Goal: Task Accomplishment & Management: Manage account settings

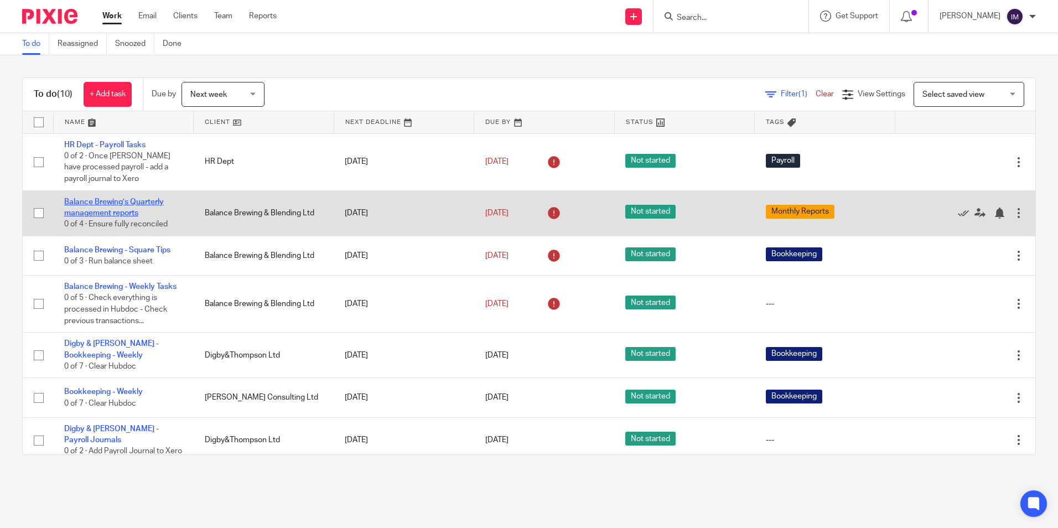
click at [138, 209] on link "Balance Brewing’s Quarterly management reports" at bounding box center [114, 207] width 100 height 19
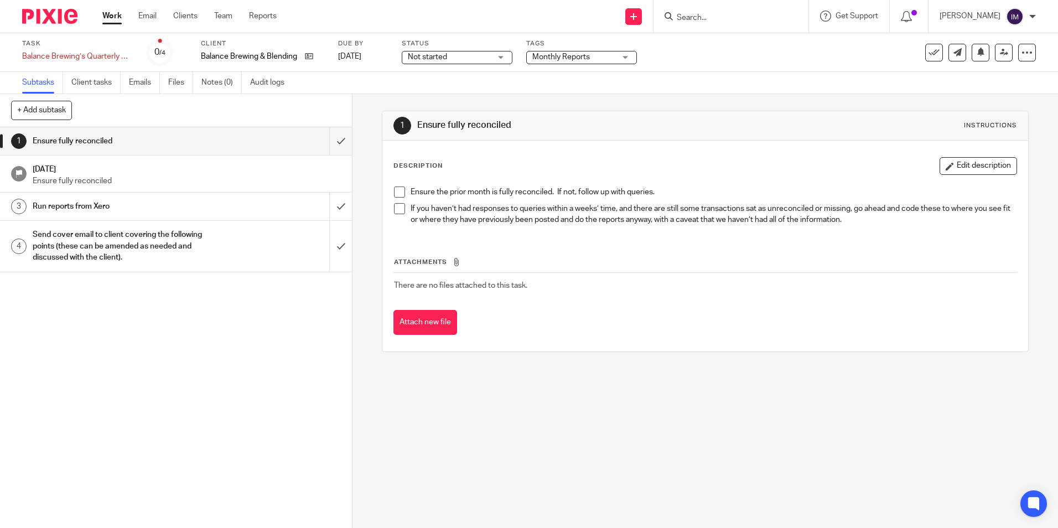
click at [131, 181] on p "Ensure fully reconciled" at bounding box center [187, 180] width 309 height 11
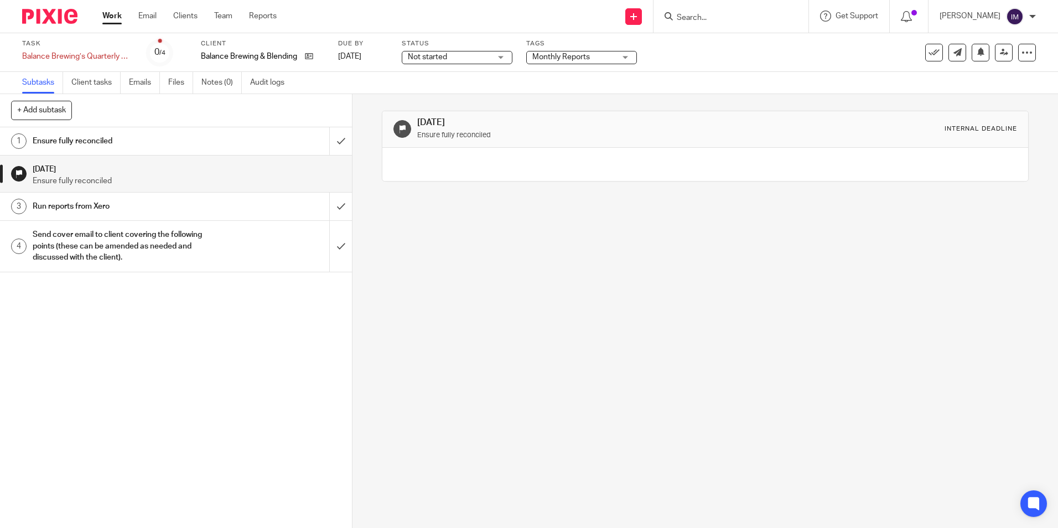
click at [118, 205] on h1 "Run reports from Xero" at bounding box center [128, 206] width 190 height 17
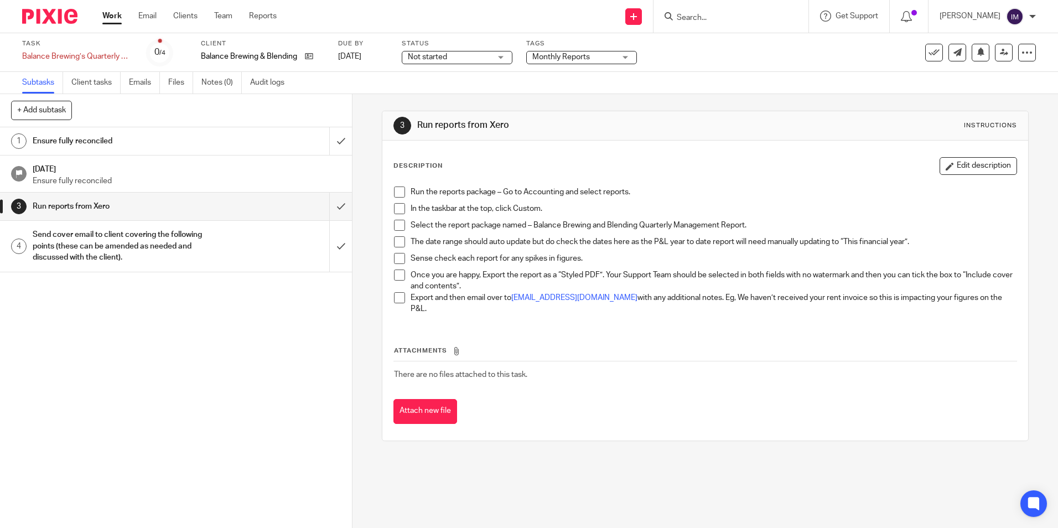
click at [118, 13] on link "Work" at bounding box center [111, 16] width 19 height 11
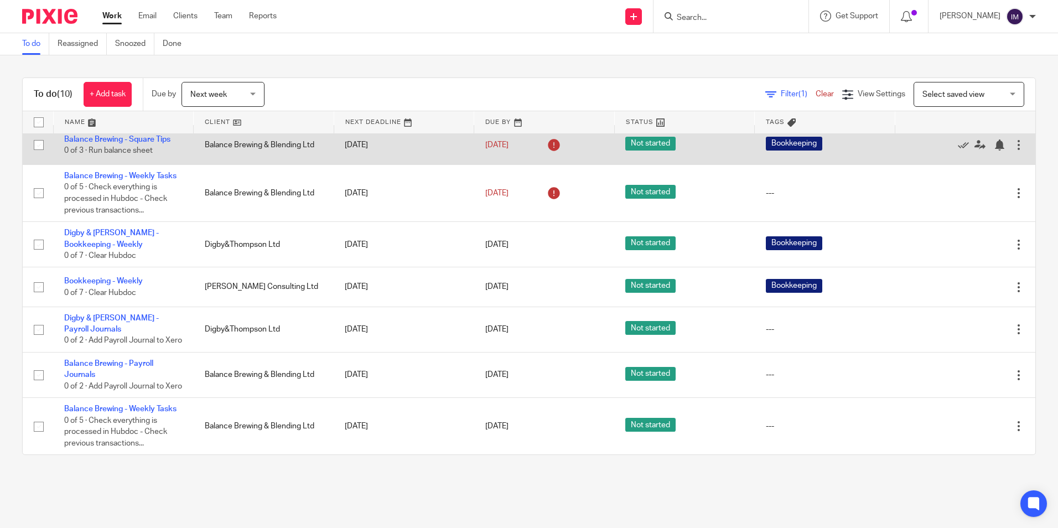
scroll to position [166, 0]
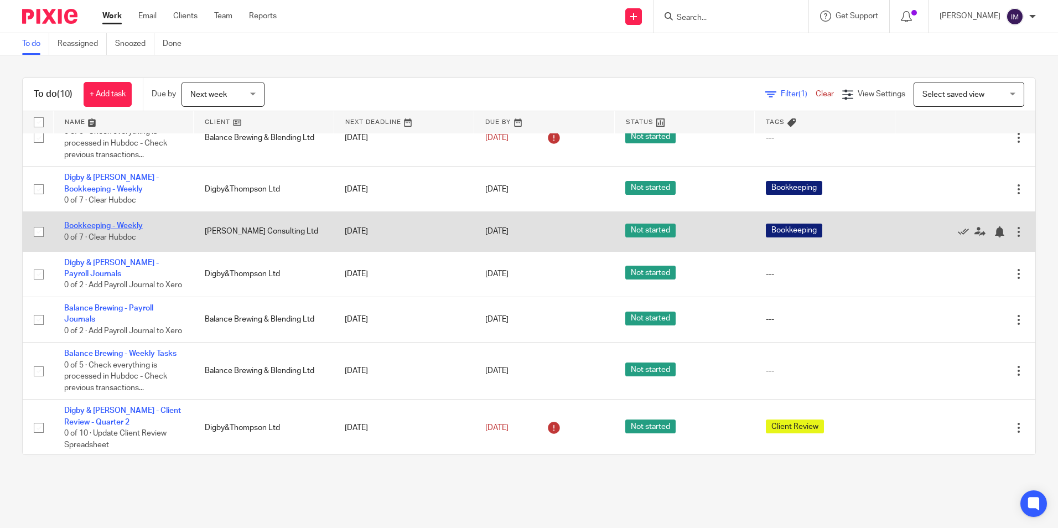
click at [103, 225] on link "Bookkeeping - Weekly" at bounding box center [103, 226] width 79 height 8
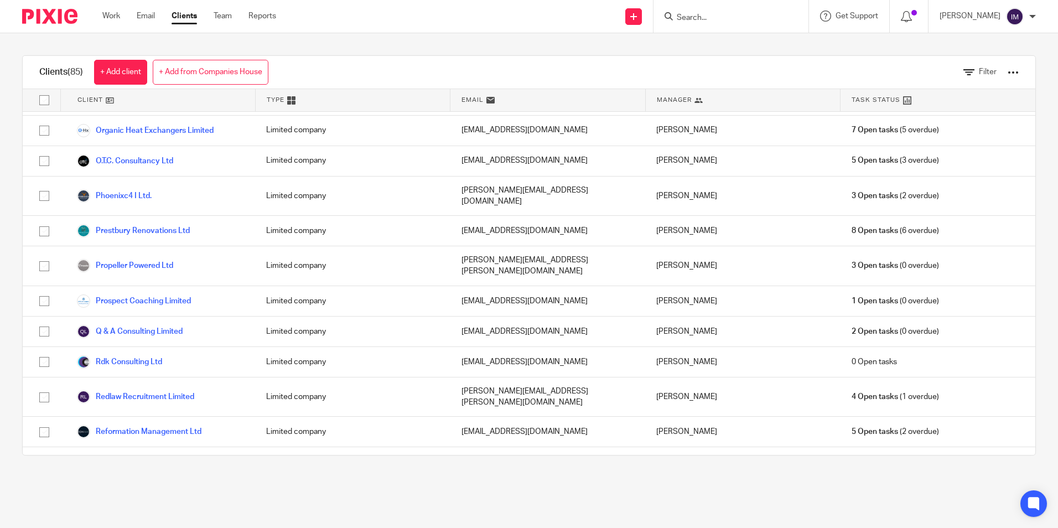
scroll to position [1881, 0]
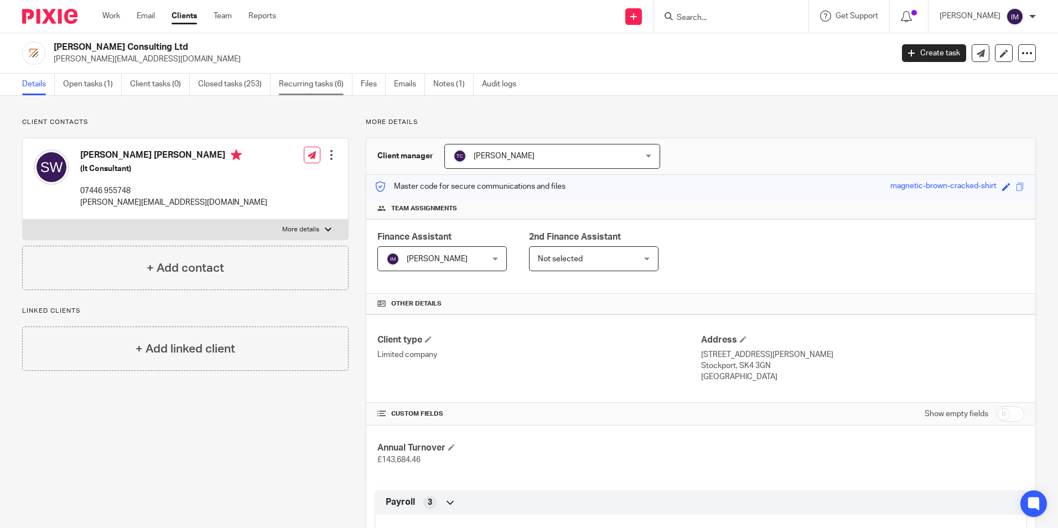
click at [294, 84] on link "Recurring tasks (6)" at bounding box center [316, 85] width 74 height 22
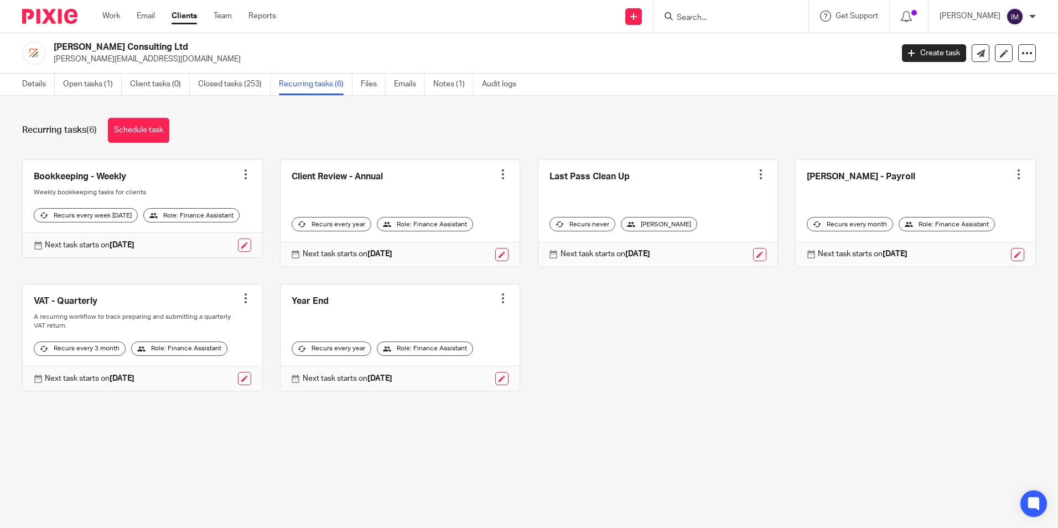
click at [822, 171] on link at bounding box center [916, 213] width 240 height 107
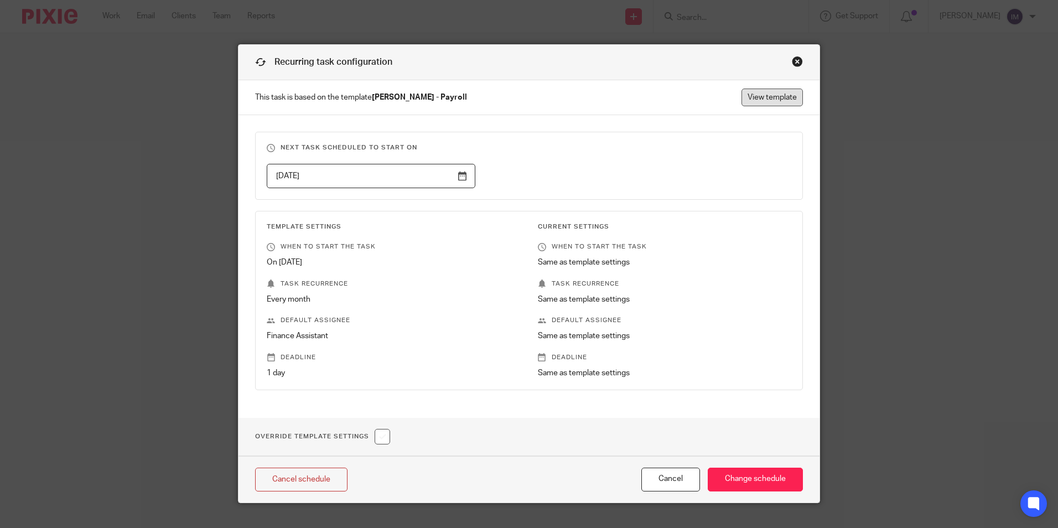
click at [766, 94] on link "View template" at bounding box center [771, 98] width 61 height 18
click at [796, 62] on div "Close this dialog window" at bounding box center [797, 61] width 11 height 11
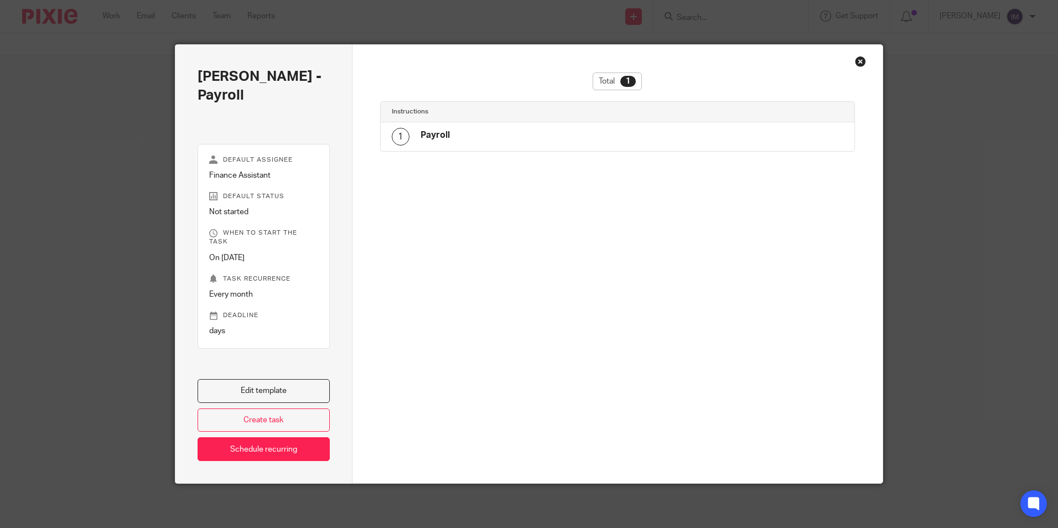
click at [857, 57] on div "Close this dialog window" at bounding box center [860, 61] width 11 height 11
click at [856, 61] on div "Close this dialog window" at bounding box center [860, 61] width 11 height 11
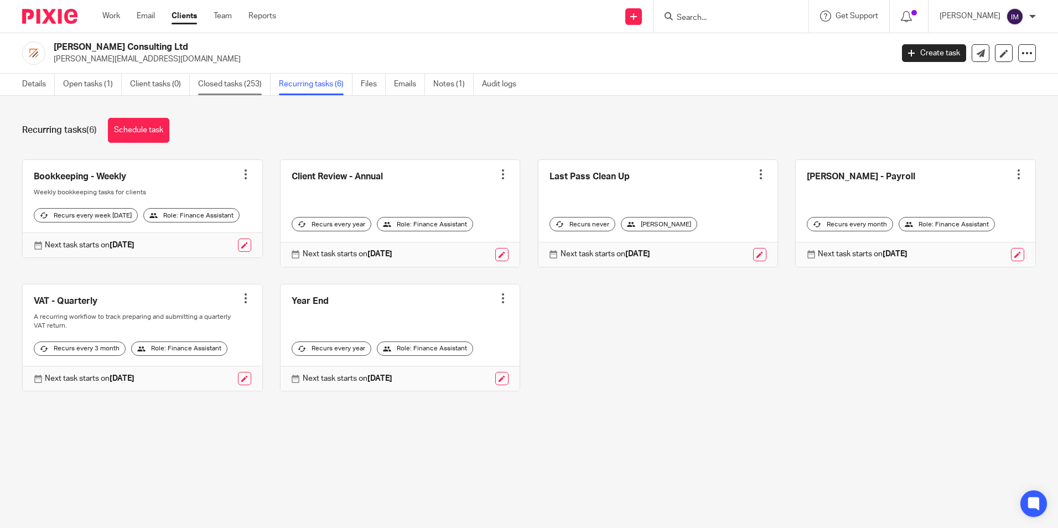
click at [231, 85] on link "Closed tasks (253)" at bounding box center [234, 85] width 72 height 22
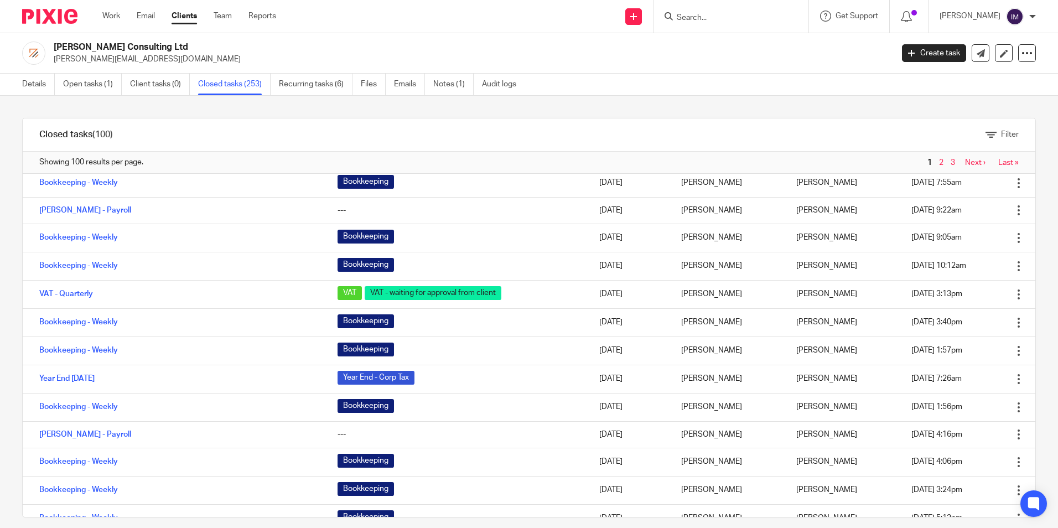
scroll to position [111, 0]
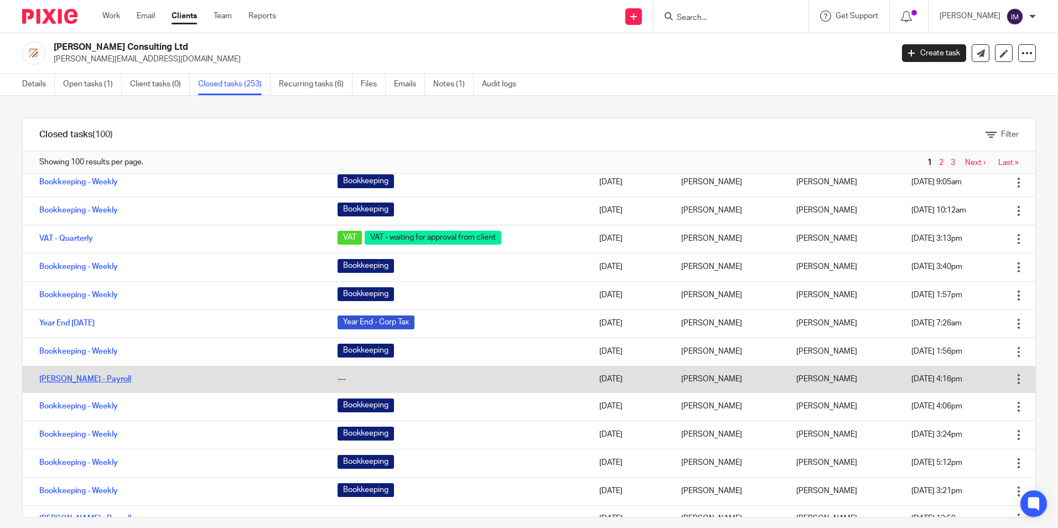
click at [97, 380] on link "[PERSON_NAME] - Payroll" at bounding box center [85, 379] width 92 height 8
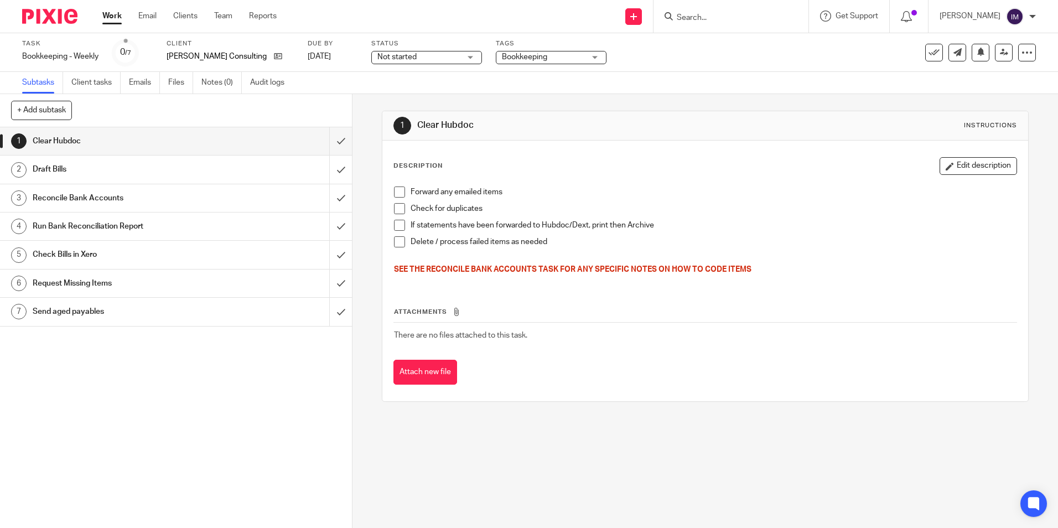
click at [397, 194] on span at bounding box center [399, 191] width 11 height 11
click at [397, 205] on span at bounding box center [399, 208] width 11 height 11
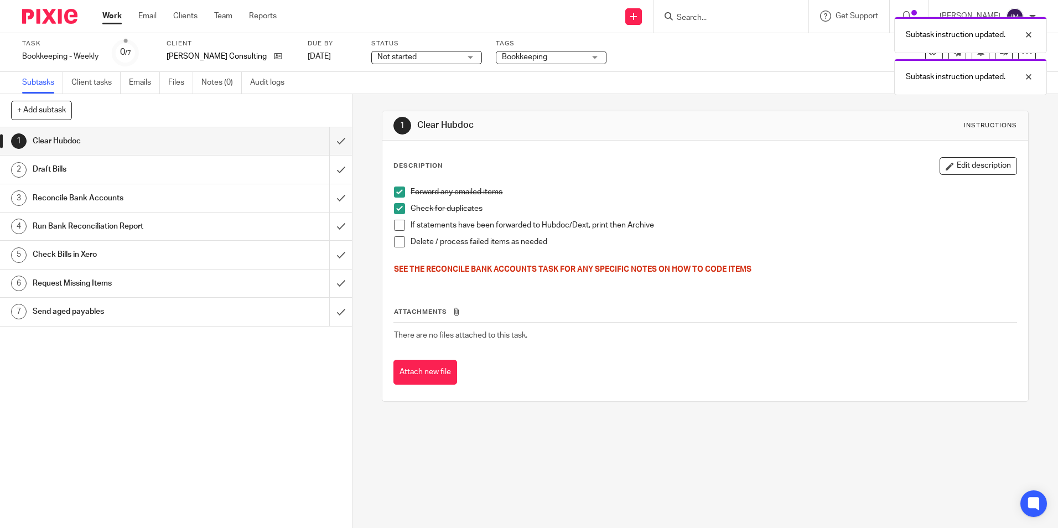
click at [397, 224] on span at bounding box center [399, 225] width 11 height 11
click at [397, 242] on span at bounding box center [399, 241] width 11 height 11
click at [331, 141] on input "submit" at bounding box center [176, 141] width 352 height 28
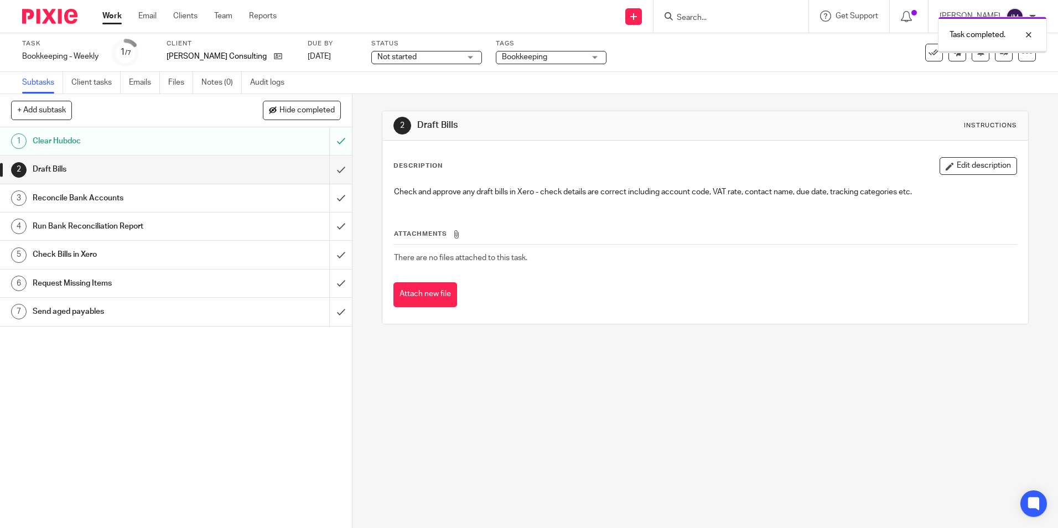
click at [267, 170] on div "Draft Bills" at bounding box center [176, 169] width 286 height 17
click at [328, 173] on input "submit" at bounding box center [176, 169] width 352 height 28
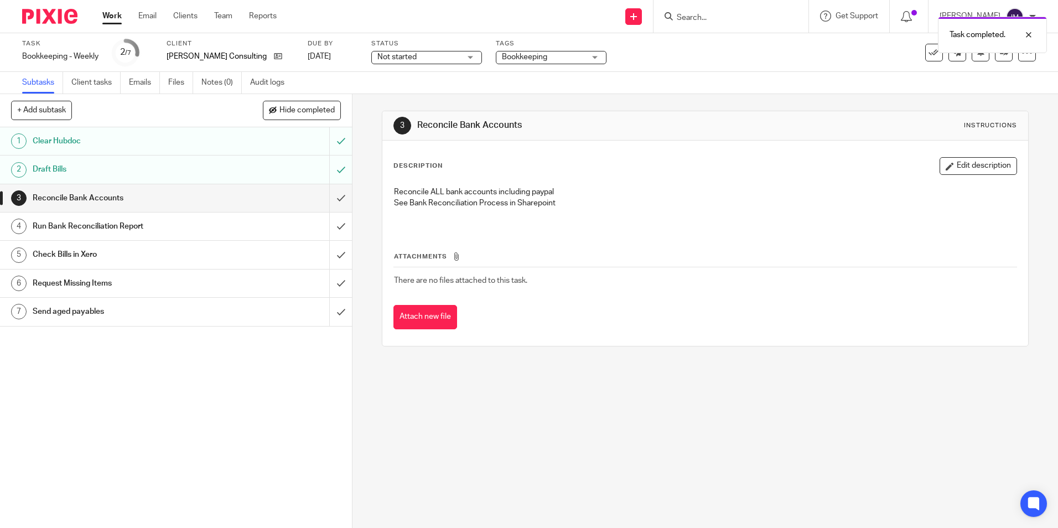
click at [228, 203] on div "Reconcile Bank Accounts" at bounding box center [176, 198] width 286 height 17
click at [325, 200] on input "submit" at bounding box center [176, 198] width 352 height 28
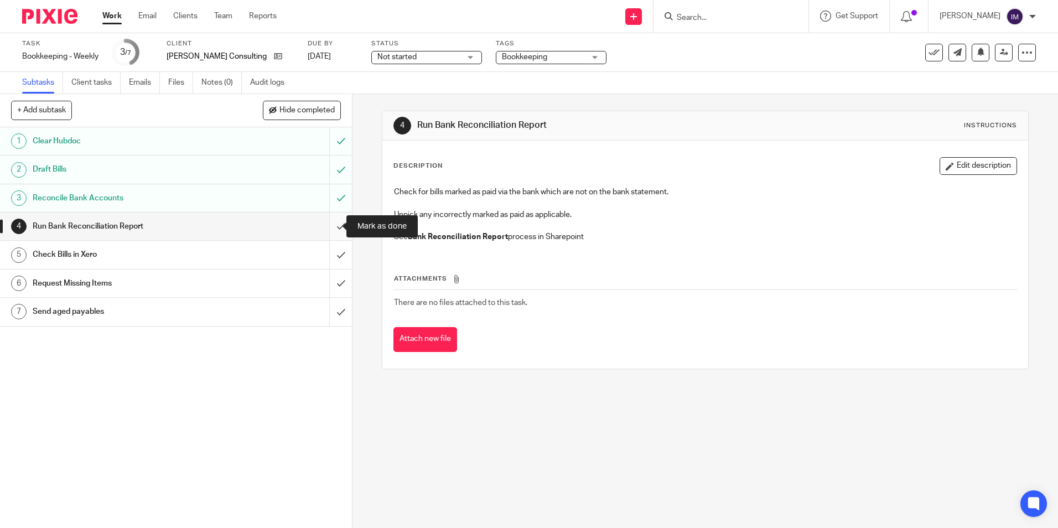
click at [333, 224] on input "submit" at bounding box center [176, 226] width 352 height 28
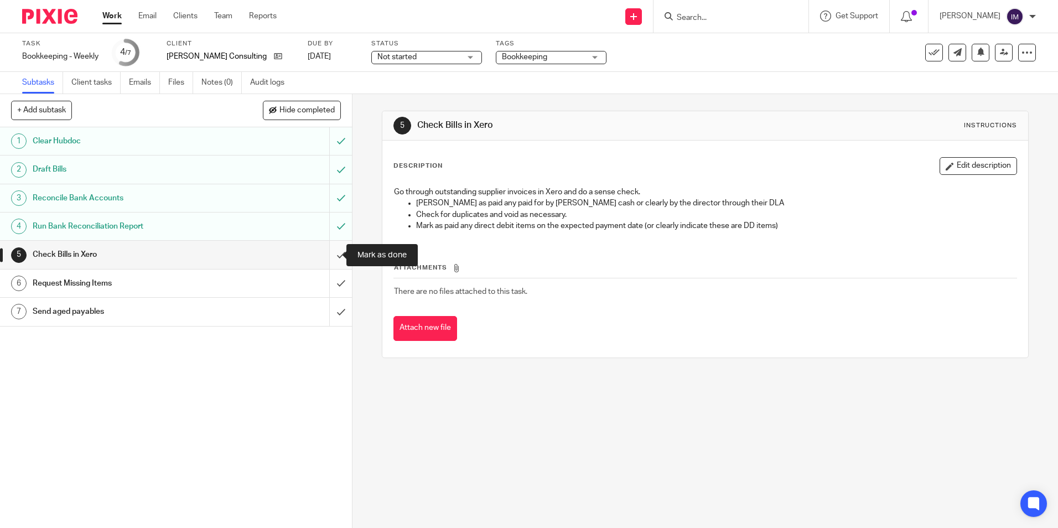
click at [339, 253] on input "submit" at bounding box center [176, 255] width 352 height 28
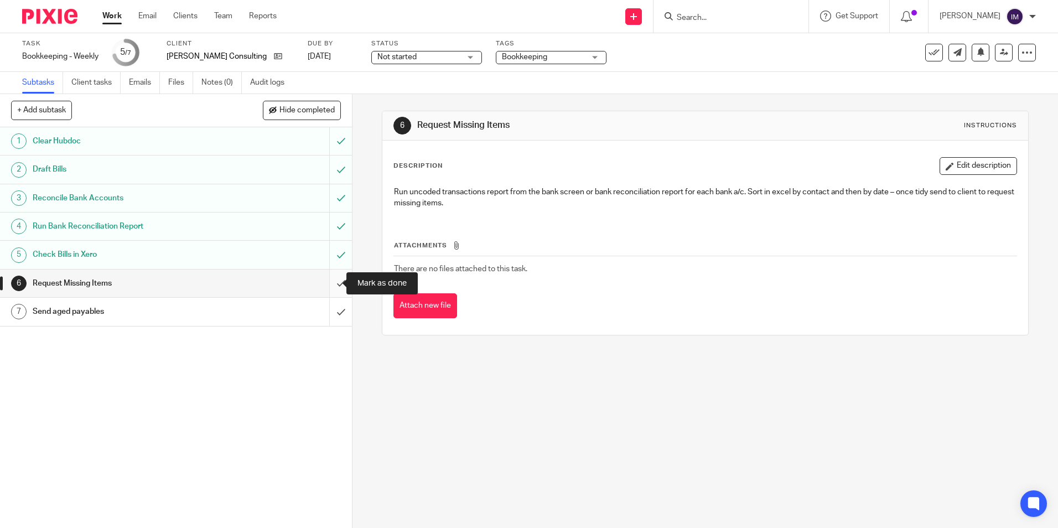
click at [334, 281] on input "submit" at bounding box center [176, 283] width 352 height 28
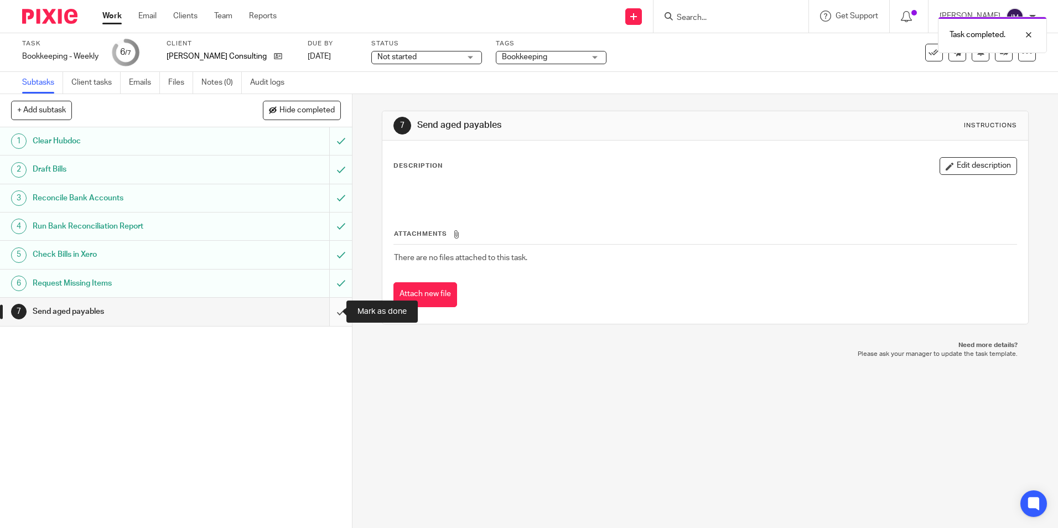
click at [324, 315] on input "submit" at bounding box center [176, 312] width 352 height 28
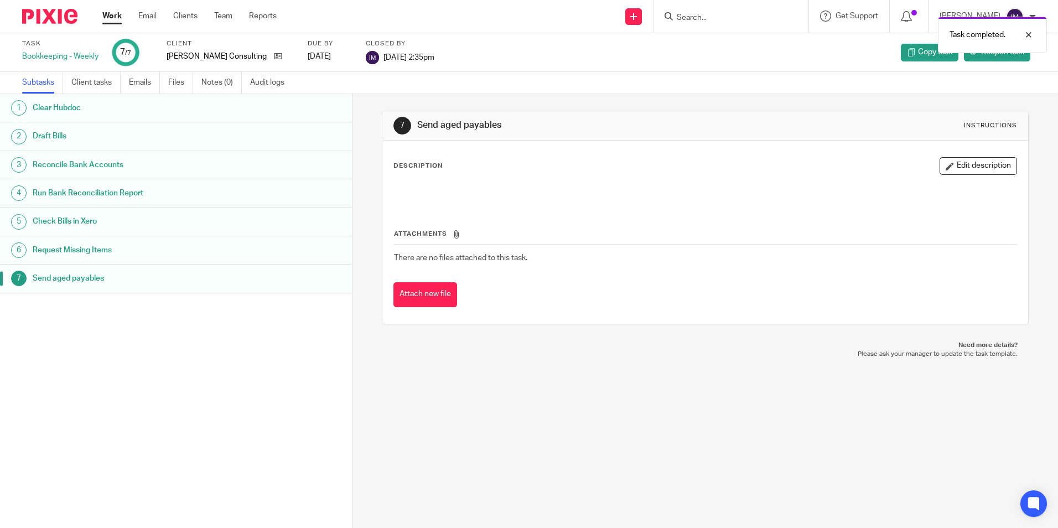
click at [109, 15] on link "Work" at bounding box center [111, 16] width 19 height 11
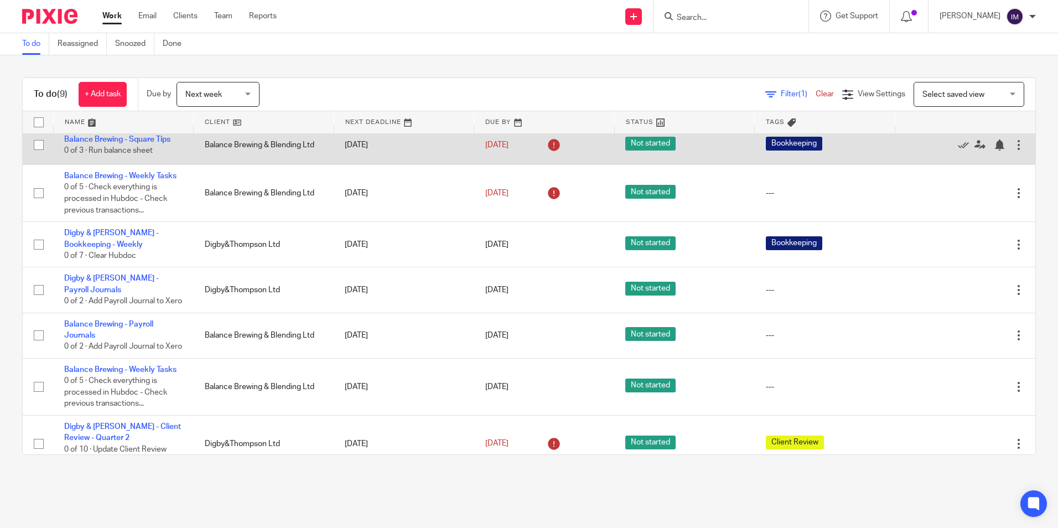
scroll to position [151, 0]
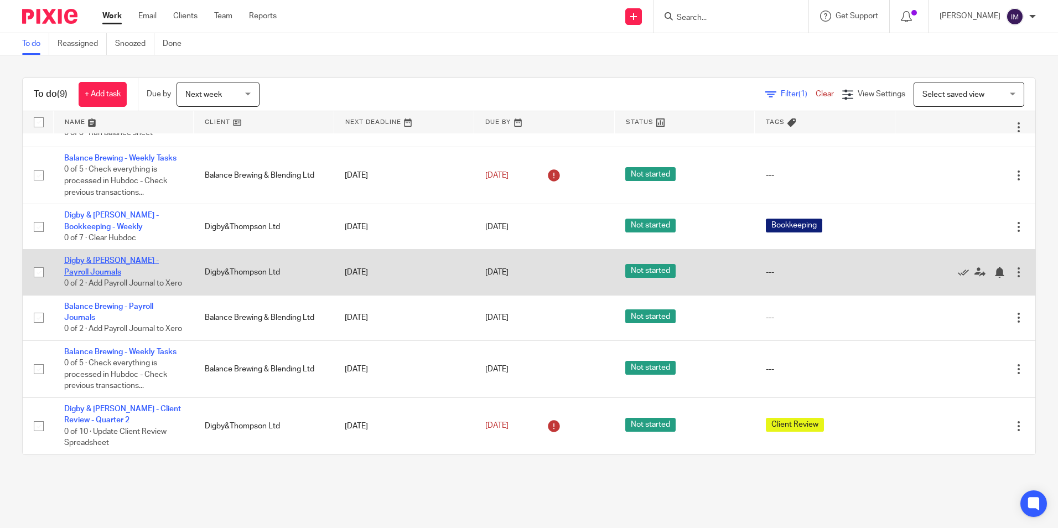
click at [128, 257] on link "Digby & [PERSON_NAME] - Payroll Journals" at bounding box center [111, 266] width 95 height 19
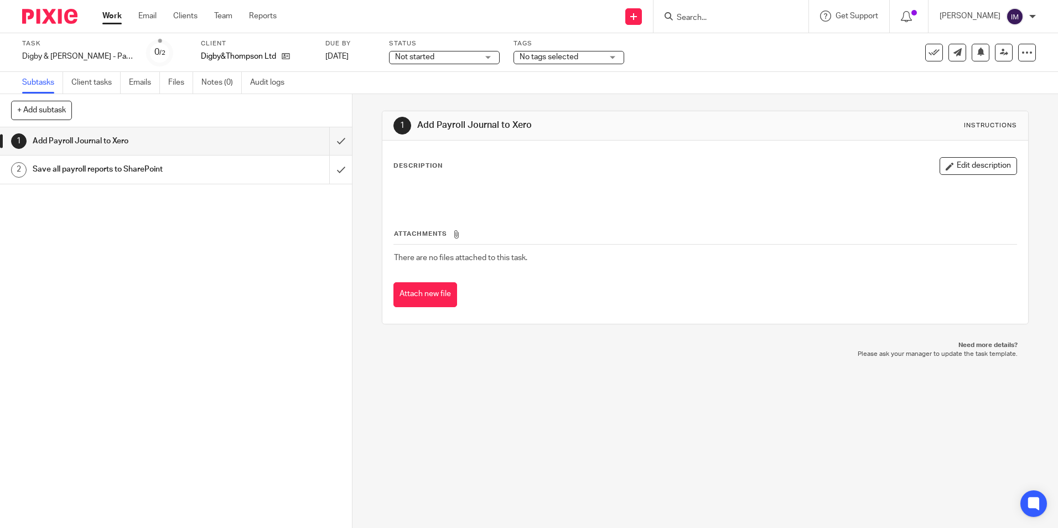
click at [134, 172] on h1 "Save all payroll reports to SharePoint" at bounding box center [128, 169] width 190 height 17
click at [110, 22] on link "Work" at bounding box center [111, 16] width 19 height 11
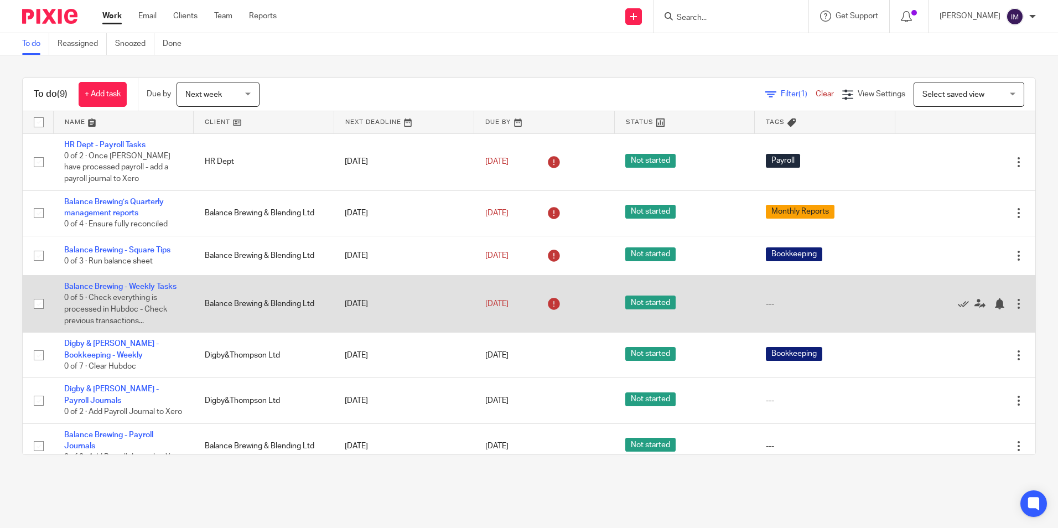
click at [36, 302] on input "checkbox" at bounding box center [38, 303] width 21 height 21
checkbox input "true"
click at [958, 303] on icon at bounding box center [963, 303] width 11 height 11
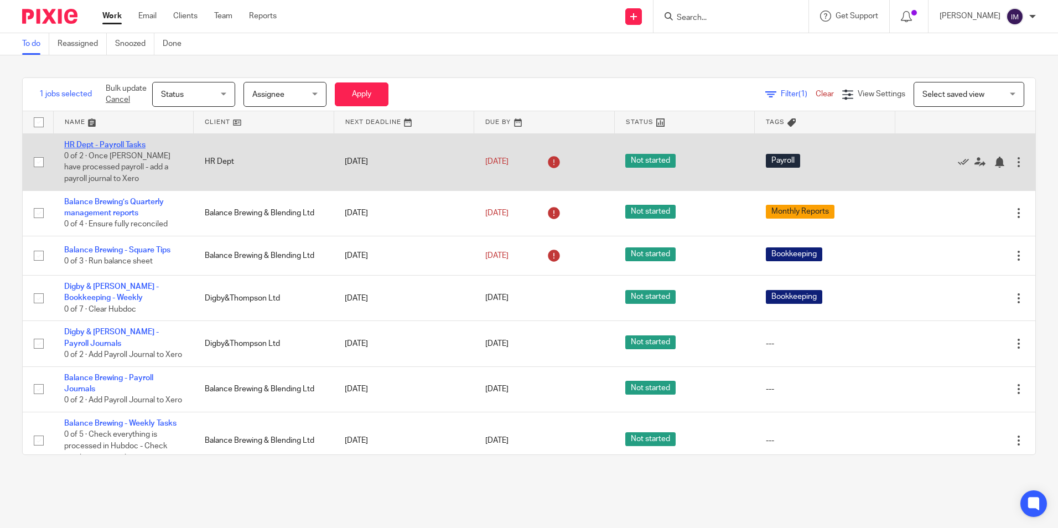
click at [137, 144] on link "HR Dept - Payroll Tasks" at bounding box center [104, 145] width 81 height 8
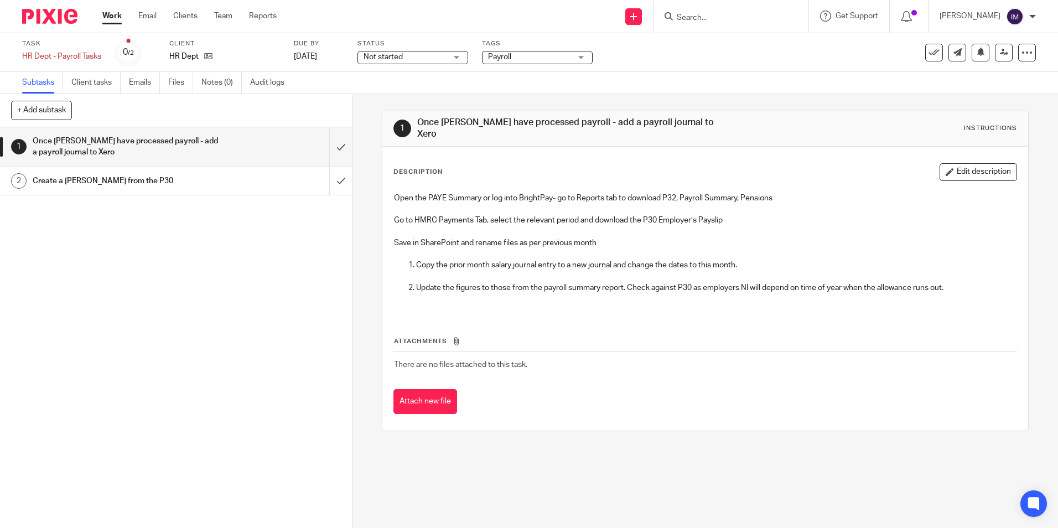
click at [116, 12] on link "Work" at bounding box center [111, 16] width 19 height 11
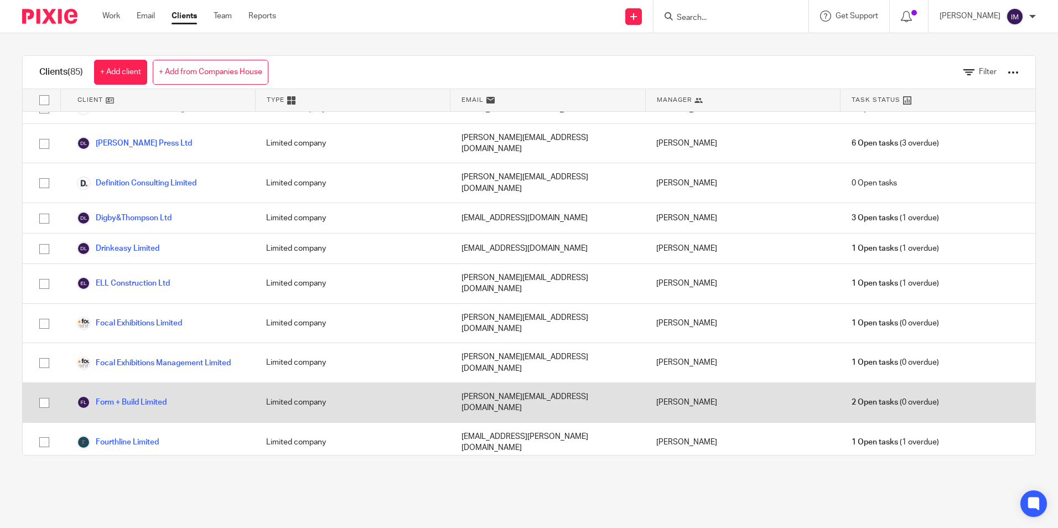
scroll to position [664, 0]
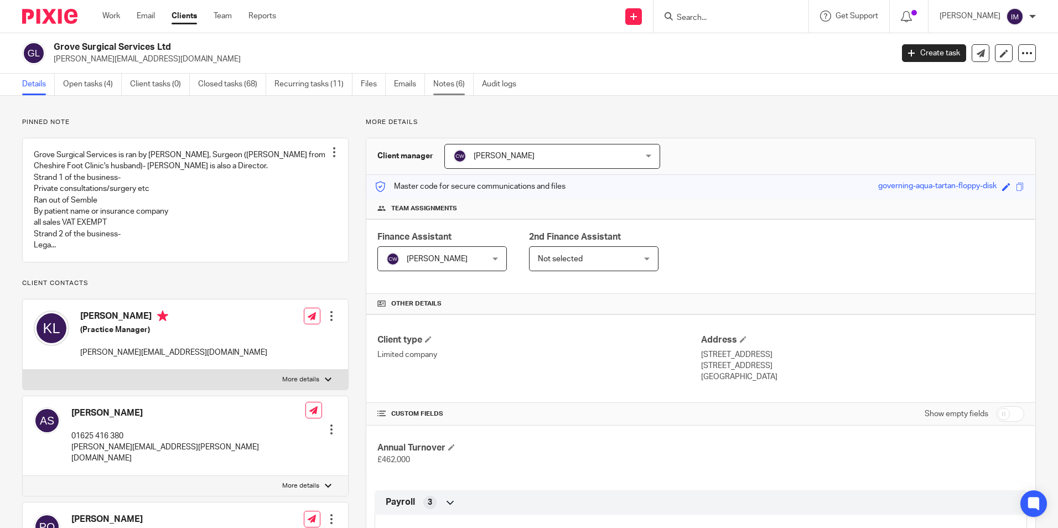
click at [436, 84] on link "Notes (6)" at bounding box center [453, 85] width 40 height 22
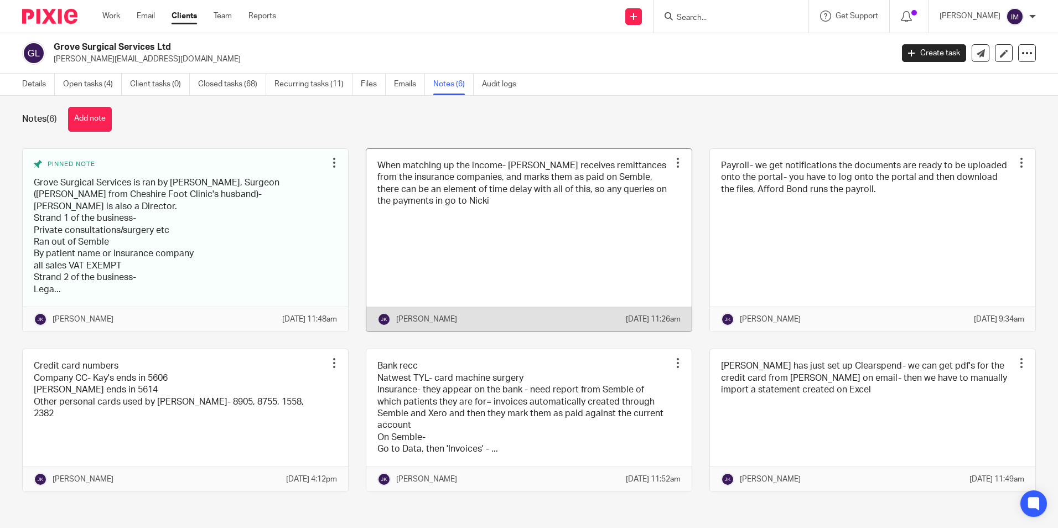
scroll to position [14, 0]
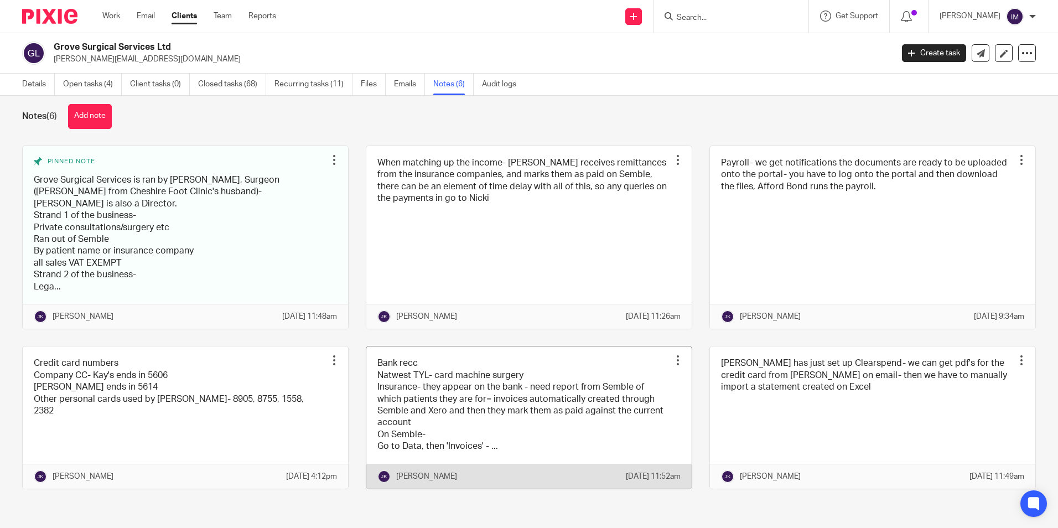
click at [506, 411] on link at bounding box center [528, 417] width 325 height 142
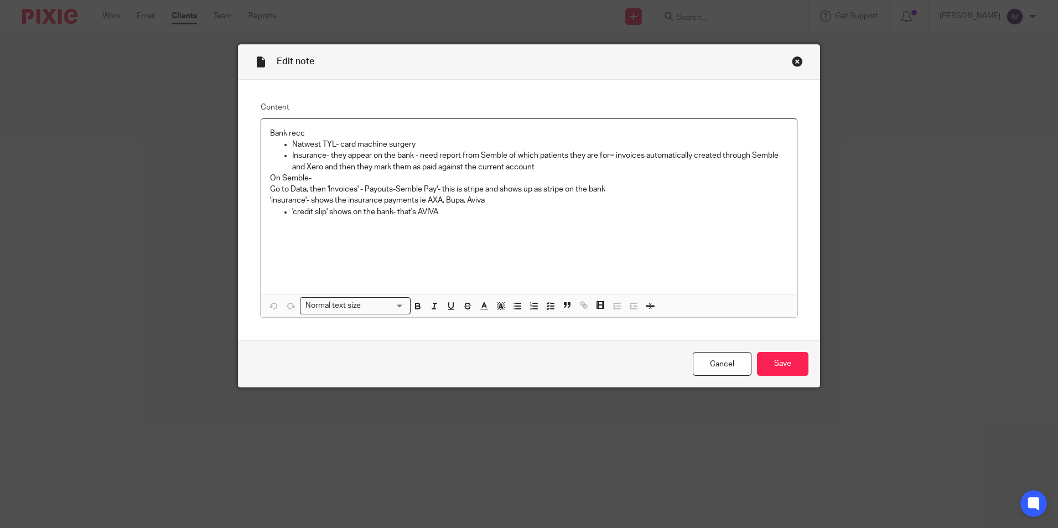
click at [792, 64] on div "Close this dialog window" at bounding box center [797, 61] width 11 height 11
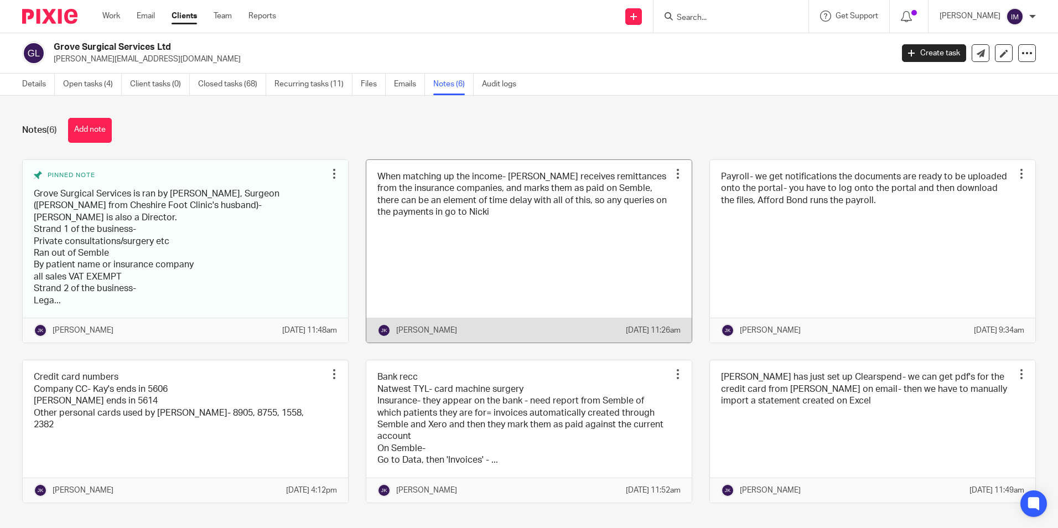
scroll to position [14, 0]
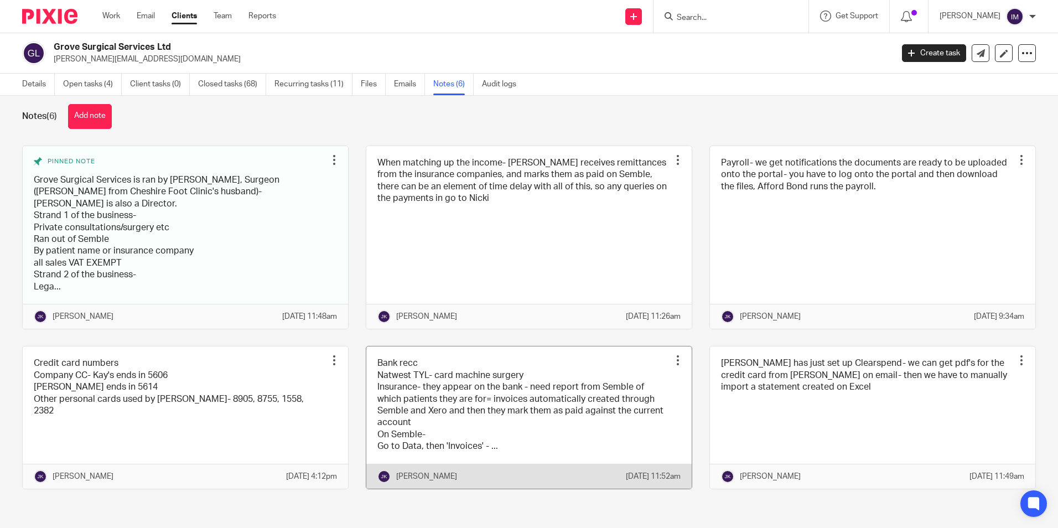
click at [455, 414] on link at bounding box center [528, 417] width 325 height 142
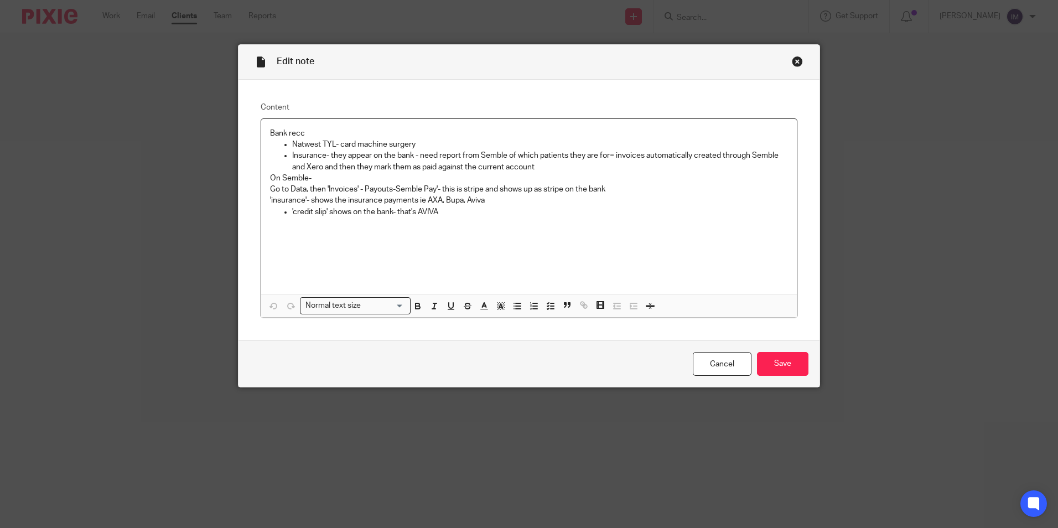
click at [794, 58] on div "Close this dialog window" at bounding box center [797, 61] width 11 height 11
